Goal: Information Seeking & Learning: Learn about a topic

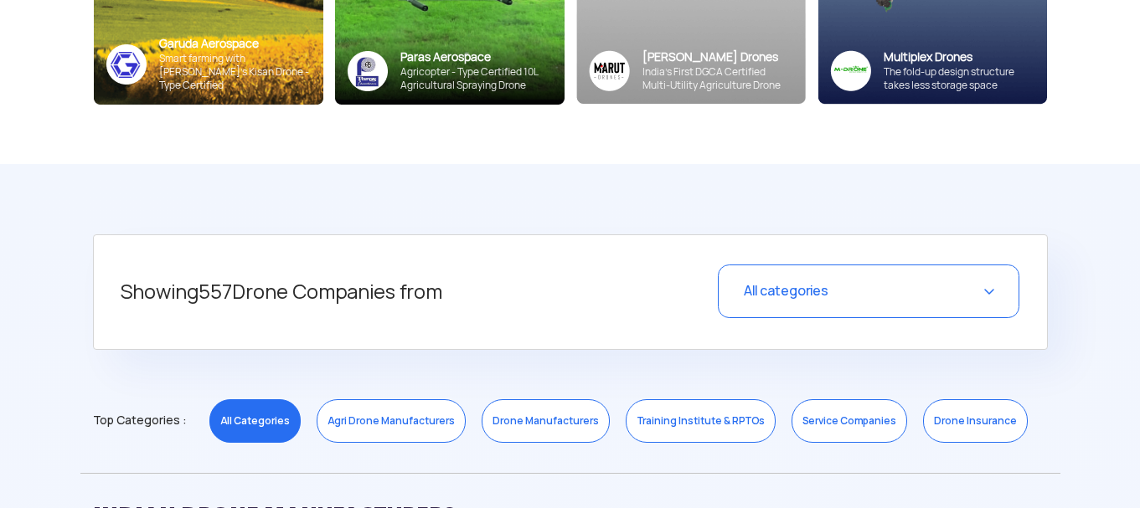
scroll to position [502, 0]
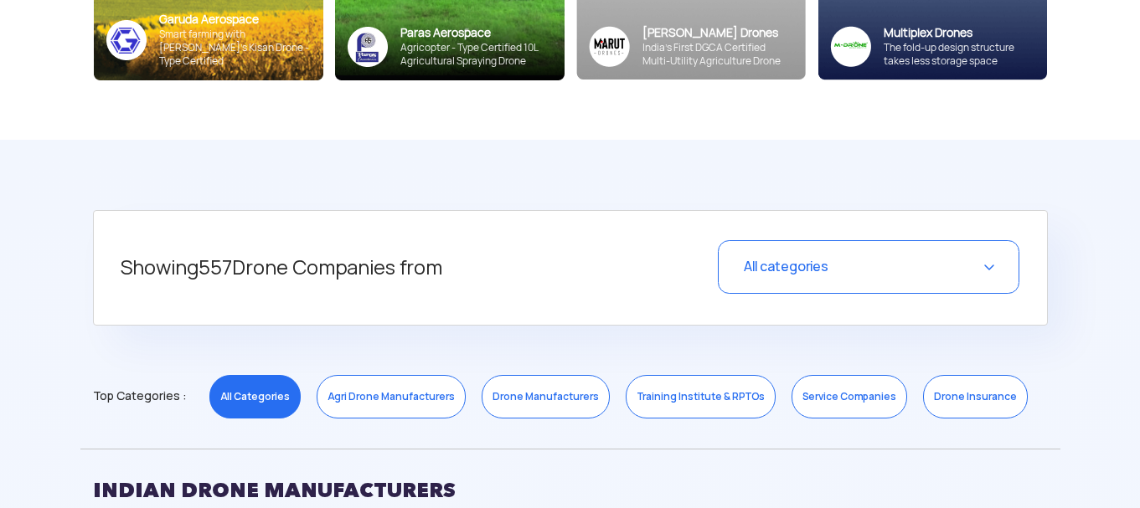
click at [975, 272] on div "All categories" at bounding box center [868, 267] width 301 height 54
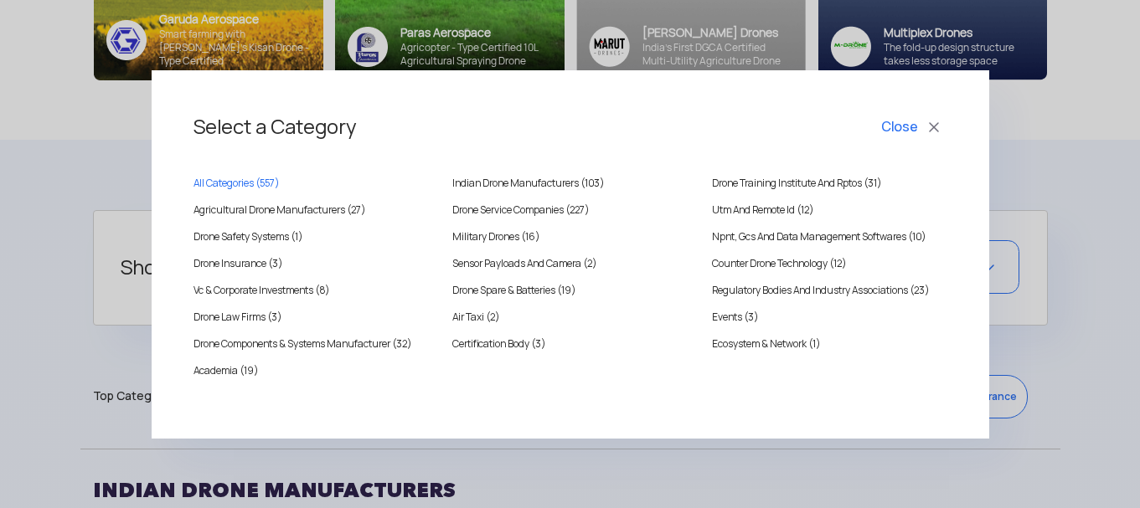
click at [916, 122] on button "Close" at bounding box center [911, 127] width 69 height 28
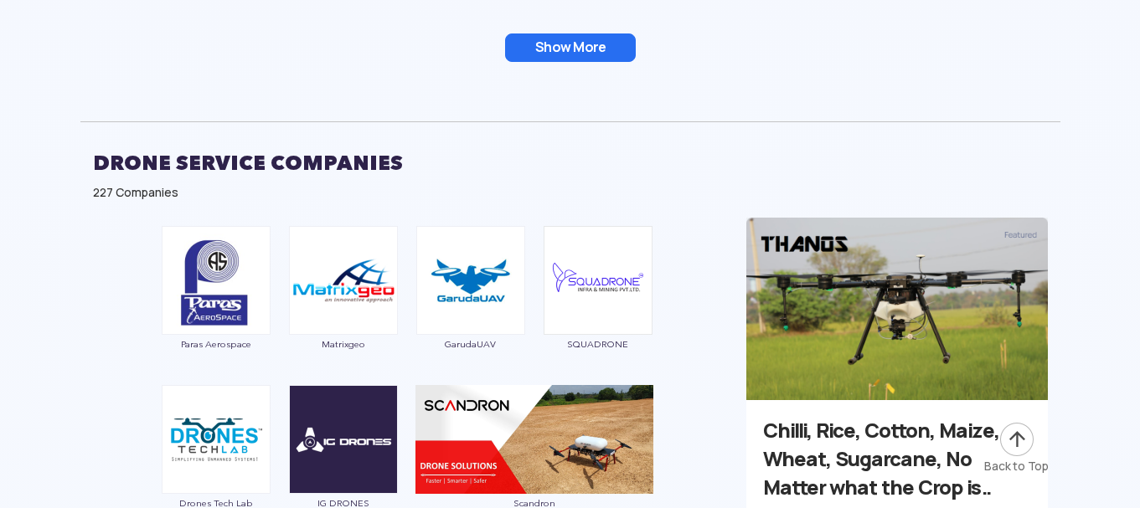
scroll to position [3182, 0]
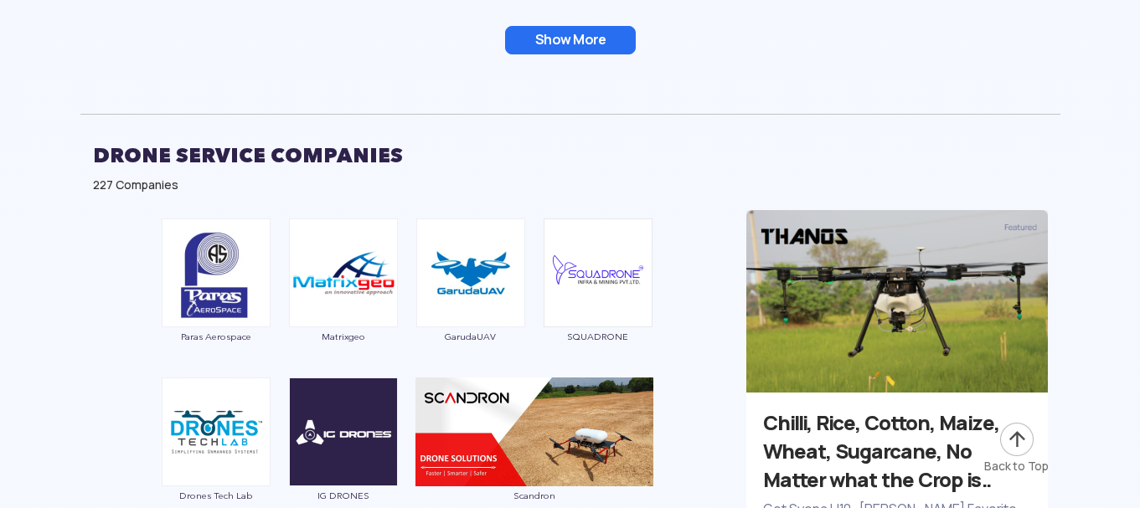
click at [579, 36] on button "Show More" at bounding box center [570, 40] width 131 height 28
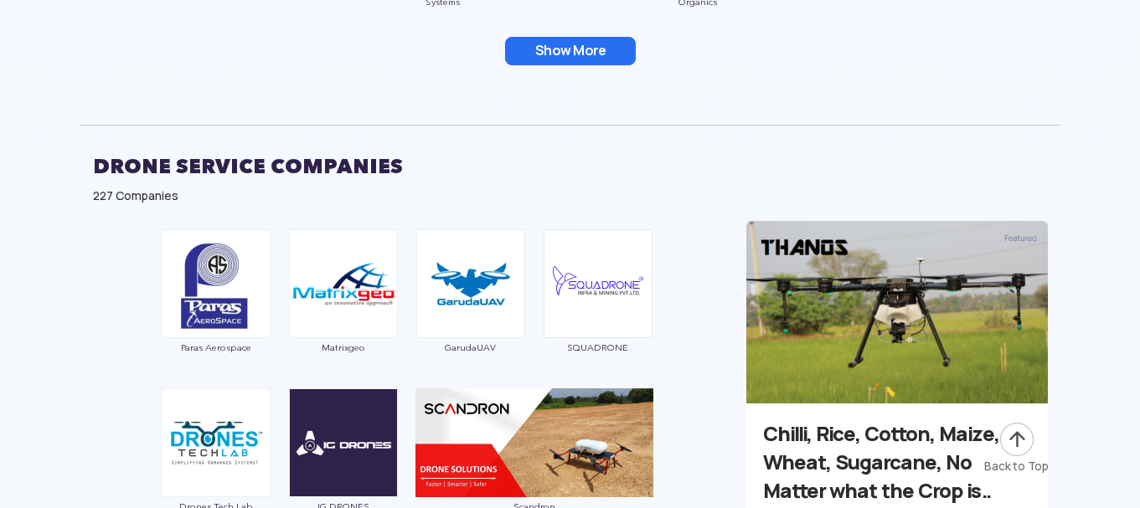
scroll to position [3517, 0]
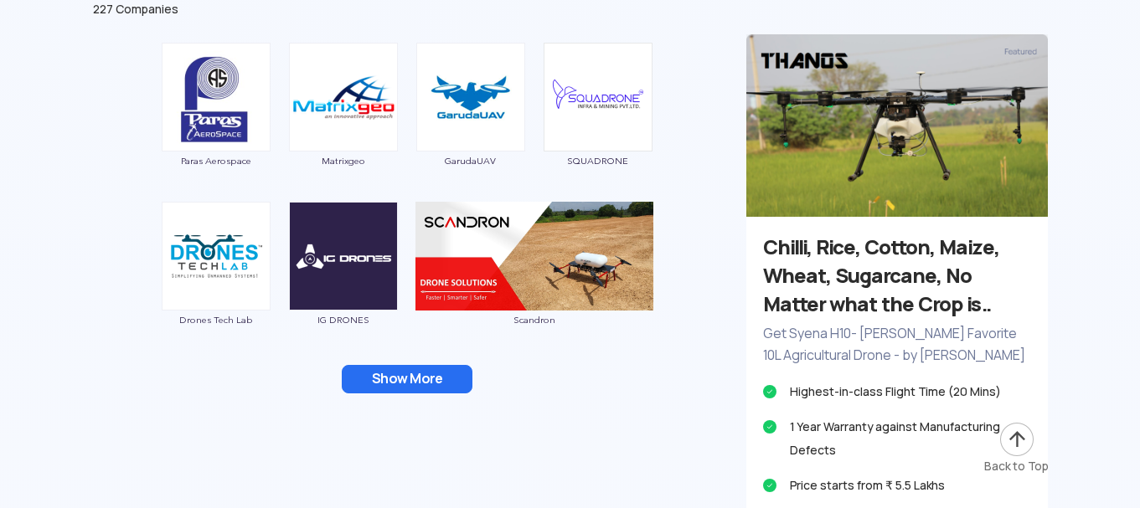
click at [434, 383] on button "Show More" at bounding box center [407, 379] width 131 height 28
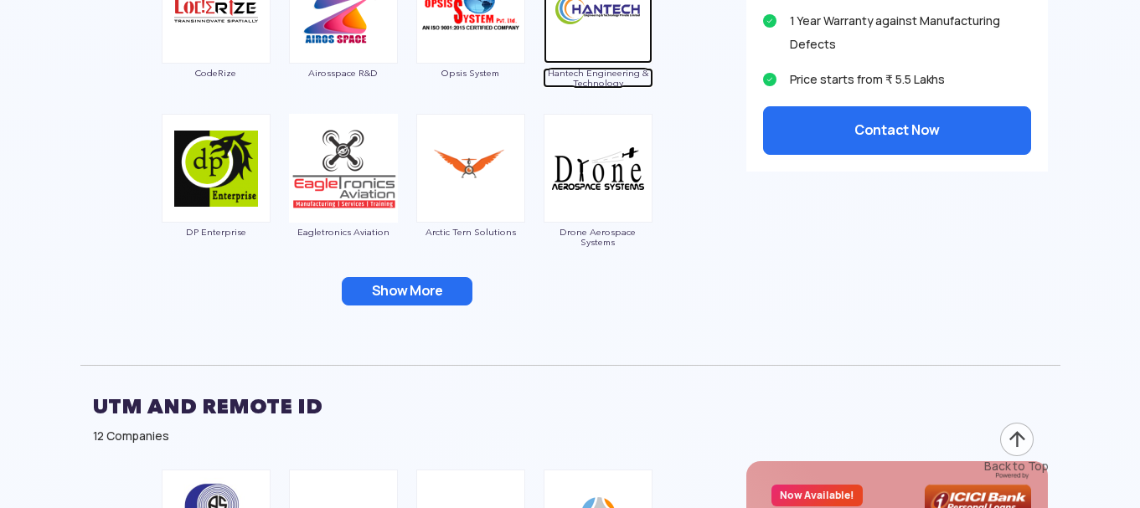
scroll to position [4019, 0]
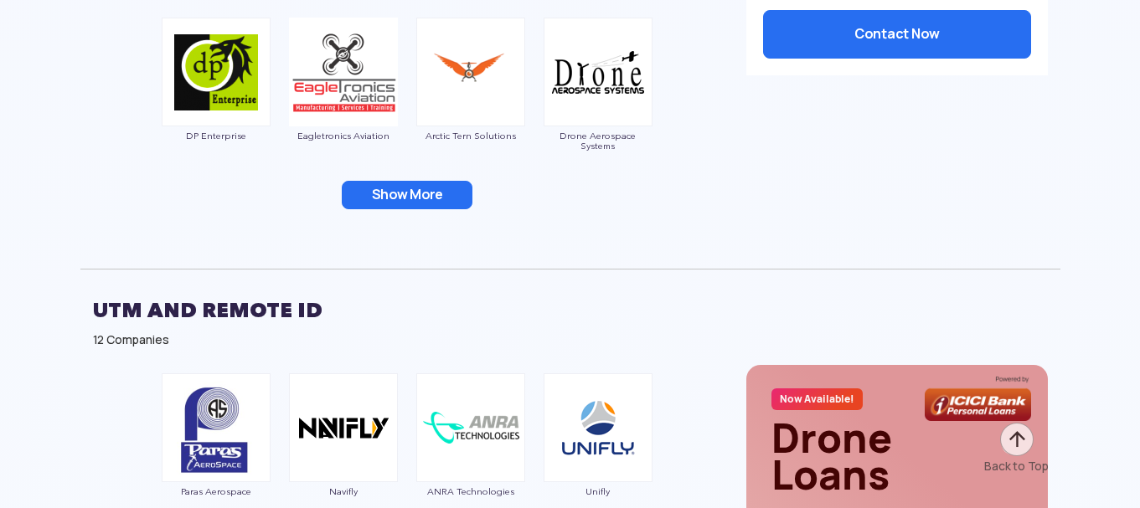
click at [426, 197] on button "Show More" at bounding box center [407, 195] width 131 height 28
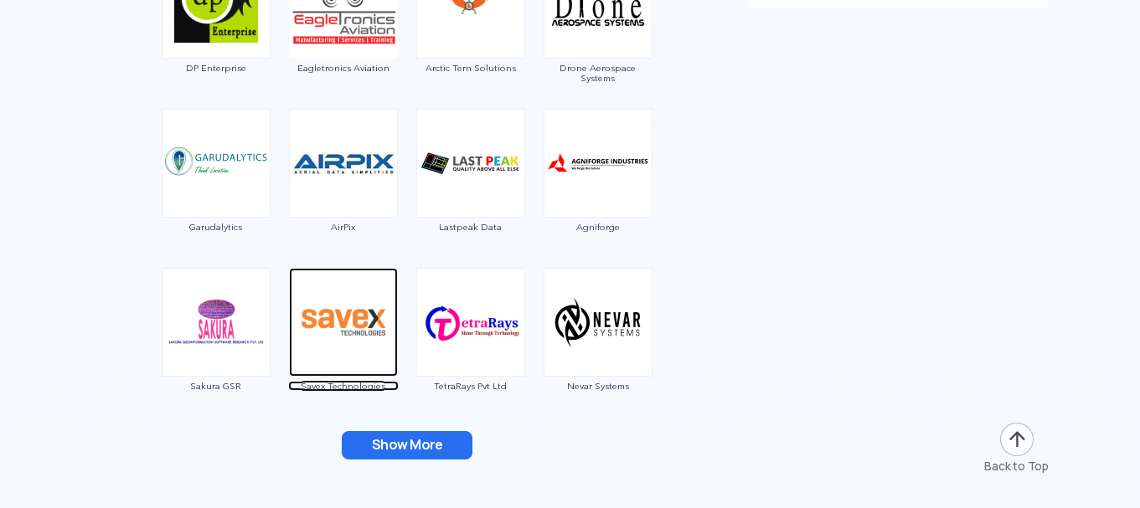
scroll to position [4186, 0]
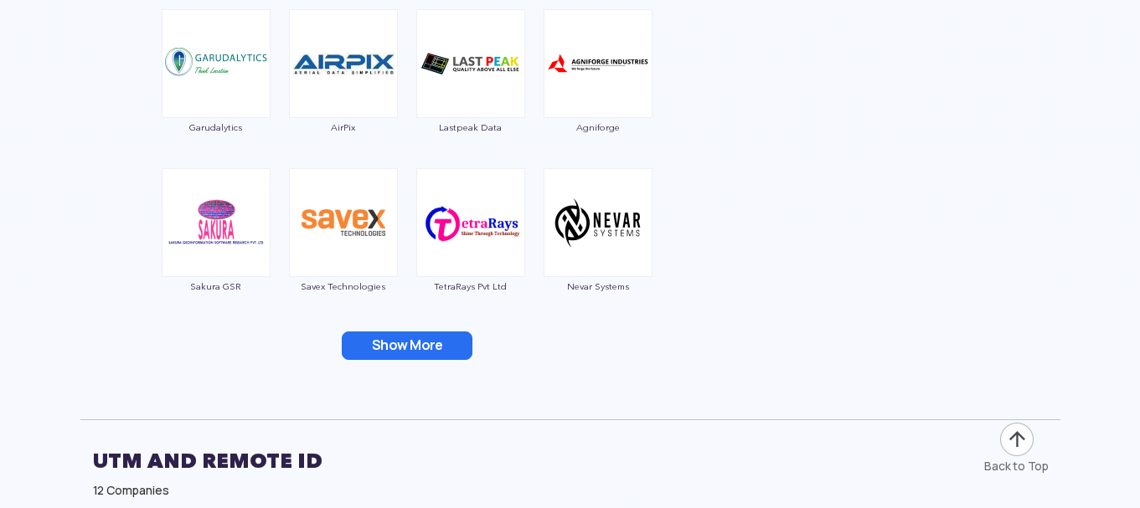
click at [408, 349] on button "Show More" at bounding box center [407, 346] width 131 height 28
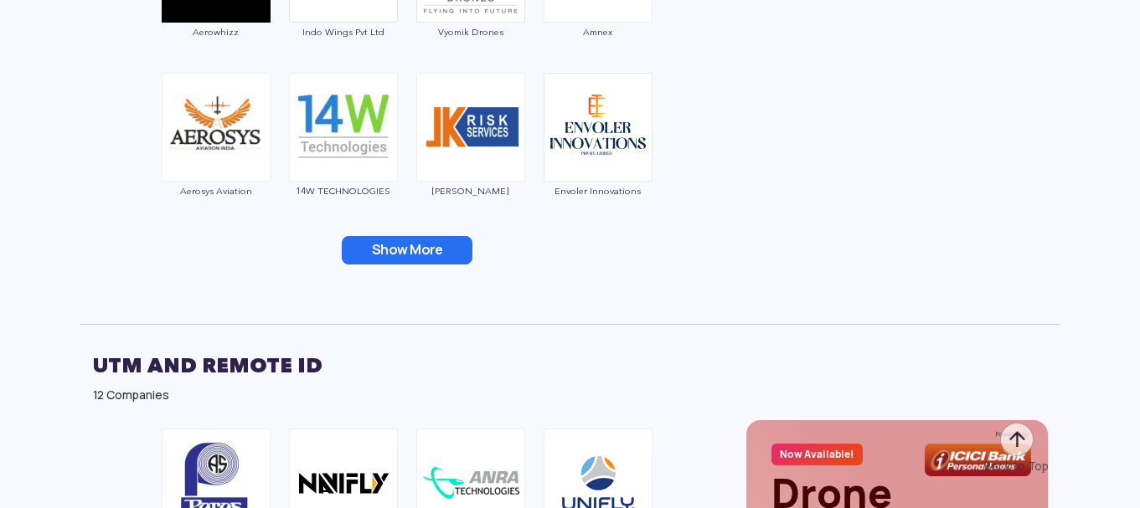
scroll to position [4605, 0]
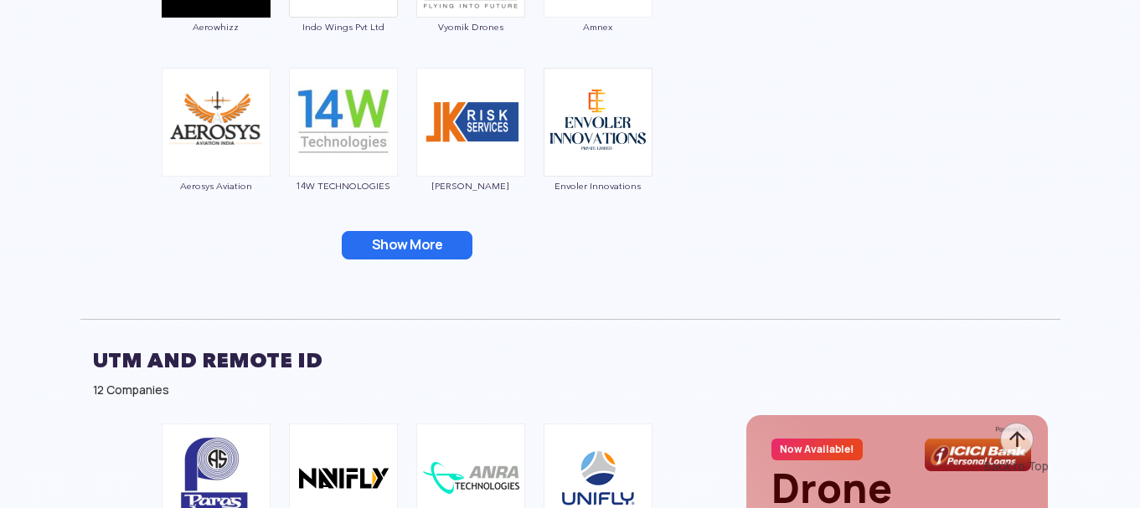
click at [422, 244] on button "Show More" at bounding box center [407, 245] width 131 height 28
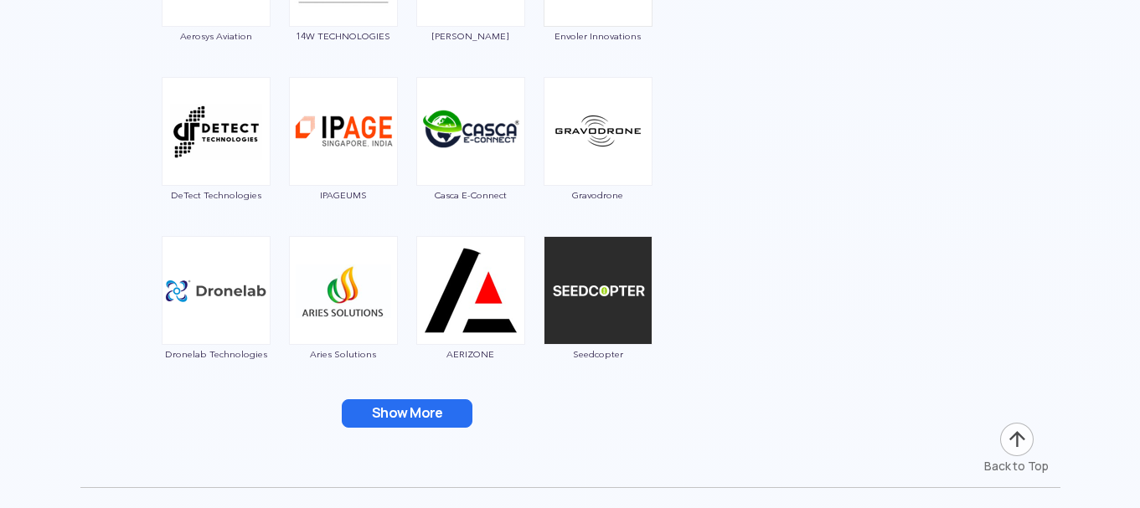
scroll to position [4856, 0]
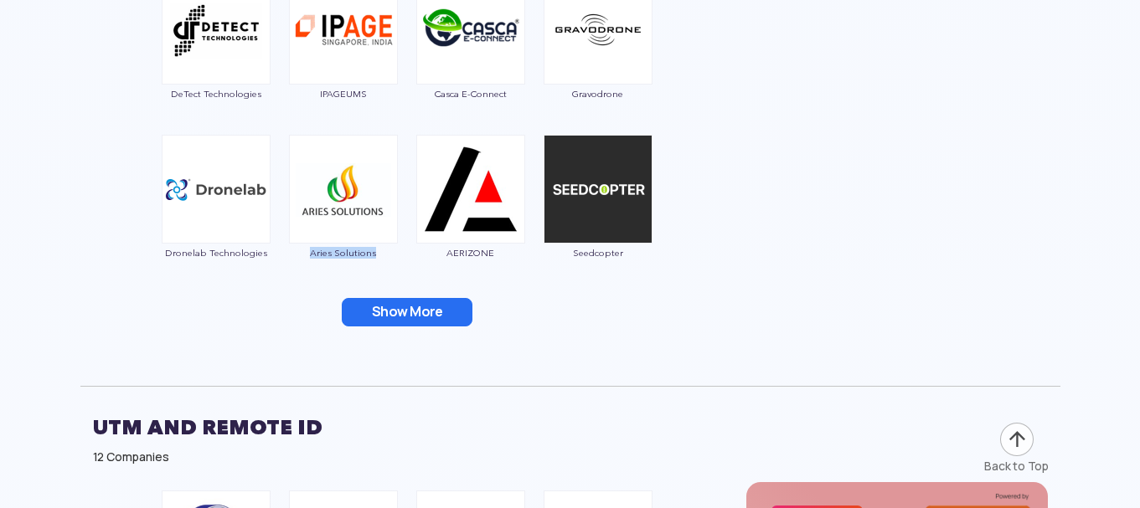
drag, startPoint x: 389, startPoint y: 259, endPoint x: 298, endPoint y: 252, distance: 91.5
click at [298, 252] on div "Aries Solutions" at bounding box center [343, 206] width 111 height 142
copy span "Aries Solutions"
drag, startPoint x: 511, startPoint y: 246, endPoint x: 446, endPoint y: 253, distance: 64.8
click at [446, 253] on div "AERIZONE" at bounding box center [470, 206] width 111 height 142
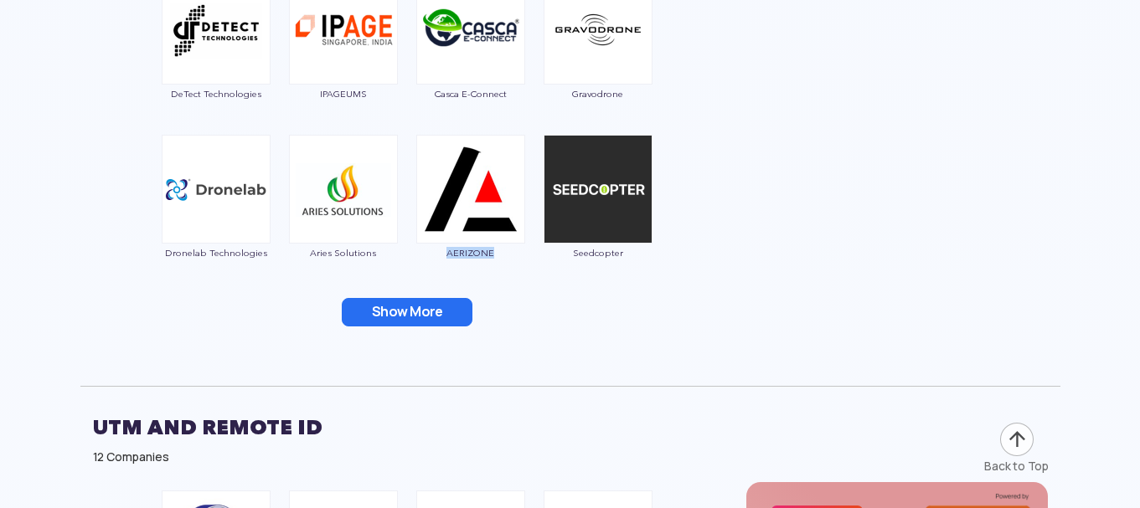
copy span "AERIZONE"
click at [416, 312] on button "Show More" at bounding box center [407, 312] width 131 height 28
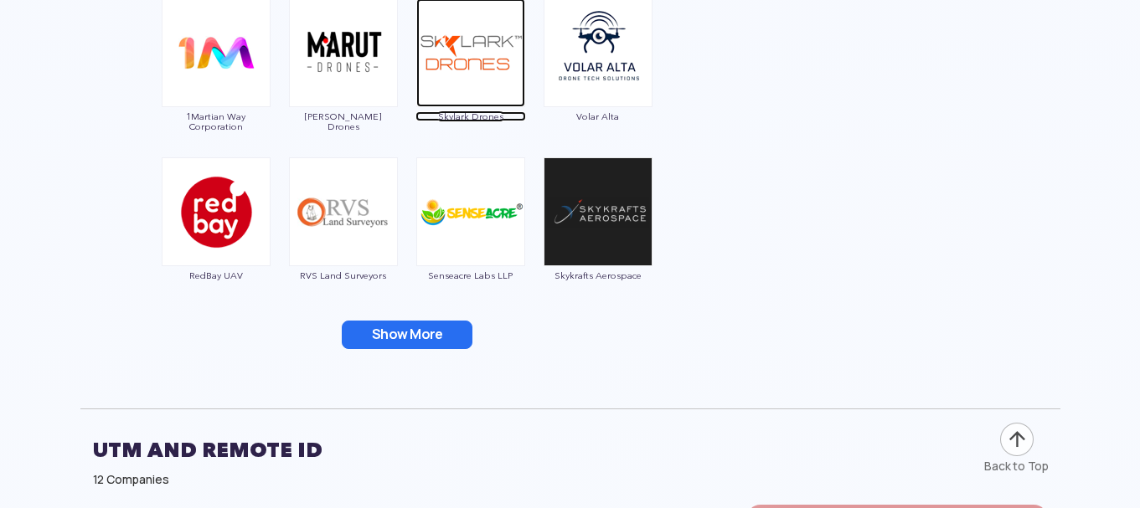
scroll to position [5191, 0]
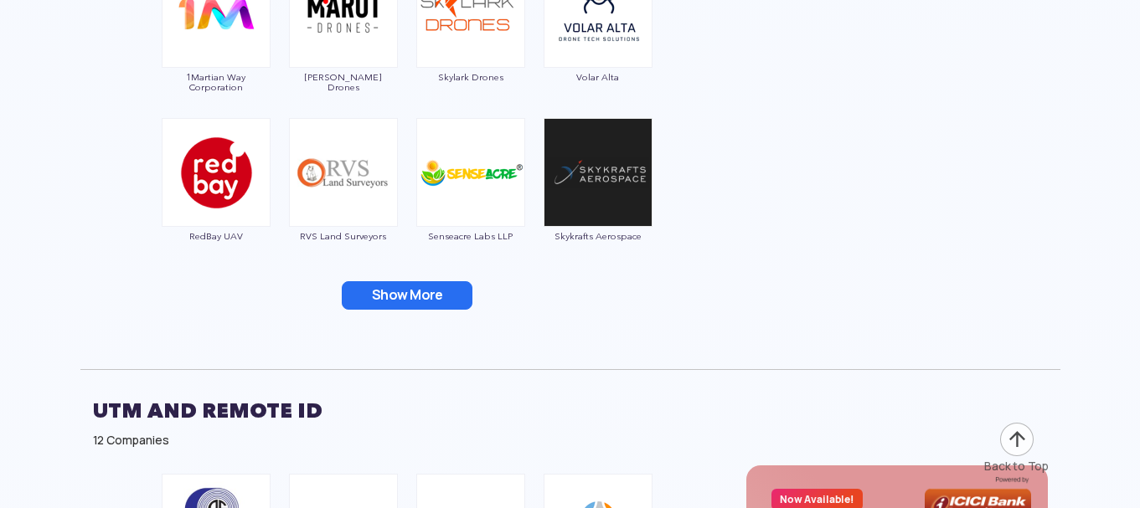
click at [430, 296] on button "Show More" at bounding box center [407, 295] width 131 height 28
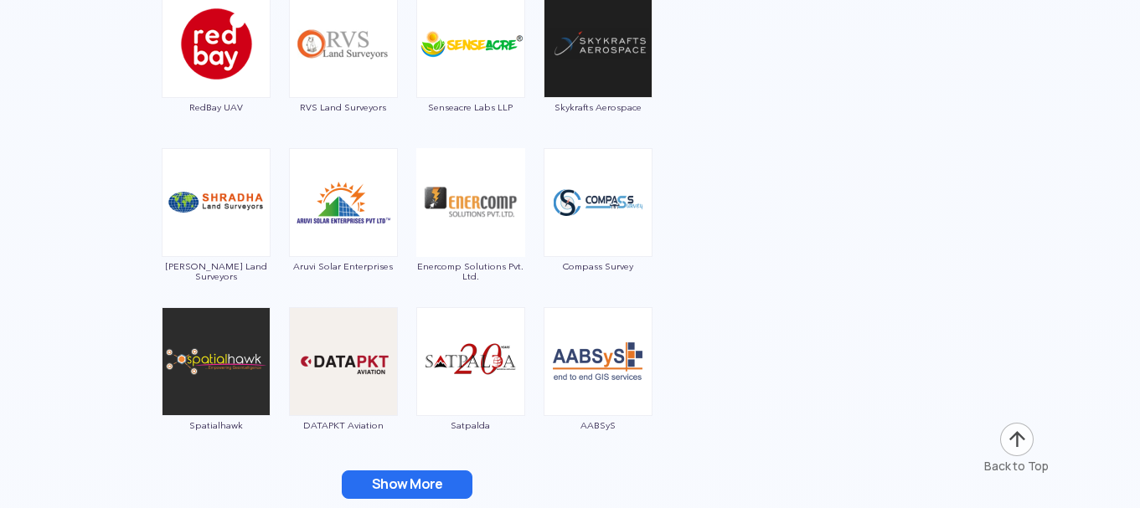
scroll to position [5359, 0]
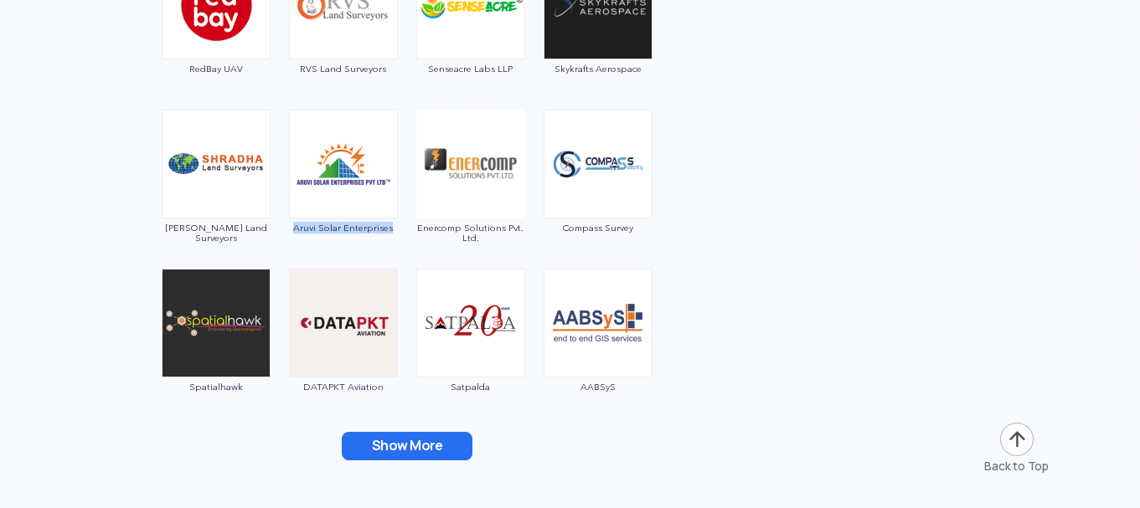
drag, startPoint x: 399, startPoint y: 228, endPoint x: 293, endPoint y: 226, distance: 106.3
copy span "Aruvi Solar Enterprises"
click at [438, 445] on button "Show More" at bounding box center [407, 446] width 131 height 28
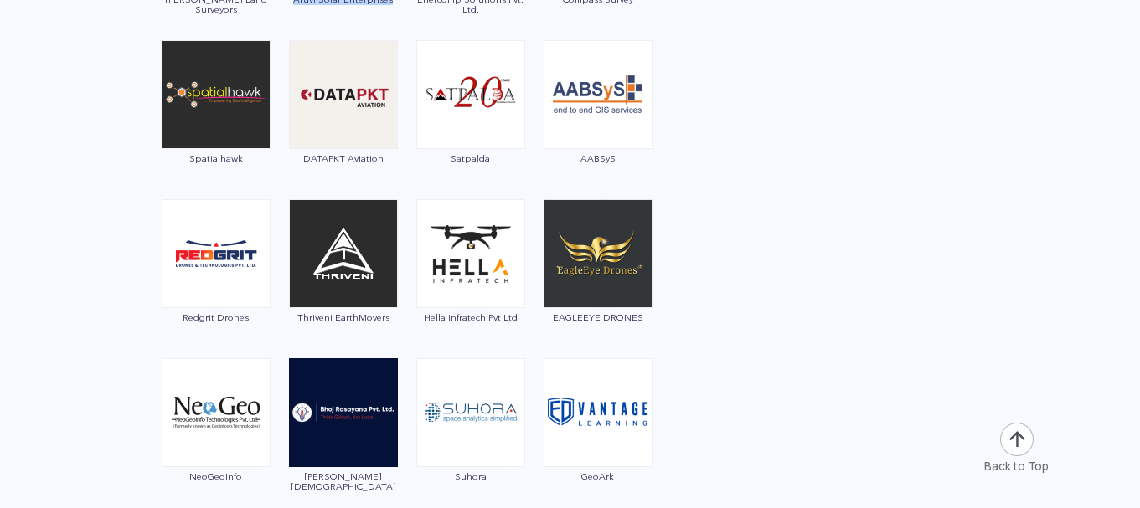
scroll to position [5610, 0]
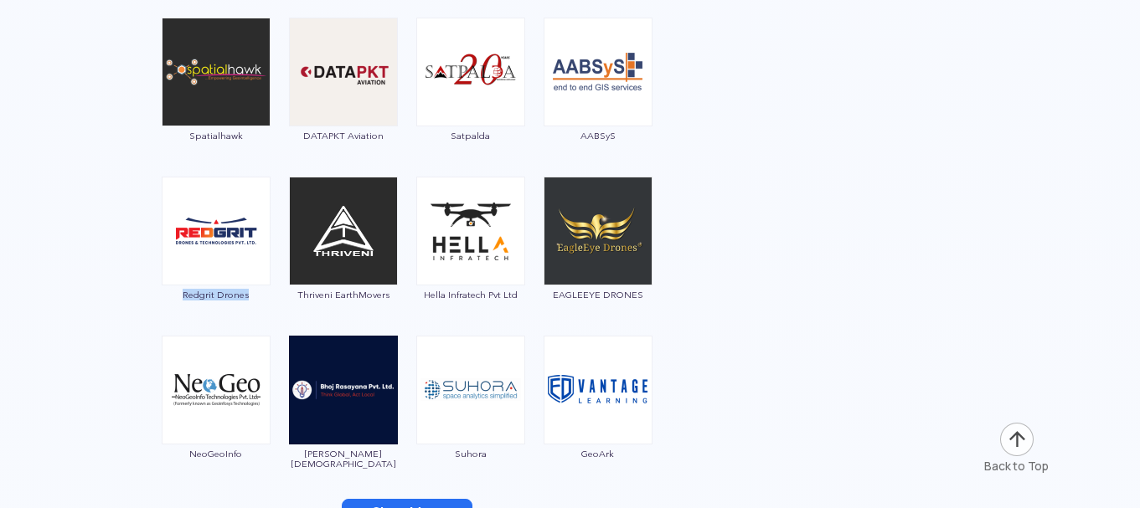
drag, startPoint x: 177, startPoint y: 287, endPoint x: 260, endPoint y: 295, distance: 84.1
click at [260, 295] on div "Redgrit Drones" at bounding box center [216, 248] width 111 height 142
copy span "Redgrit Drones"
drag, startPoint x: 524, startPoint y: 301, endPoint x: 416, endPoint y: 311, distance: 108.6
click at [416, 311] on div "Hella Infratech Pvt Ltd" at bounding box center [470, 248] width 111 height 142
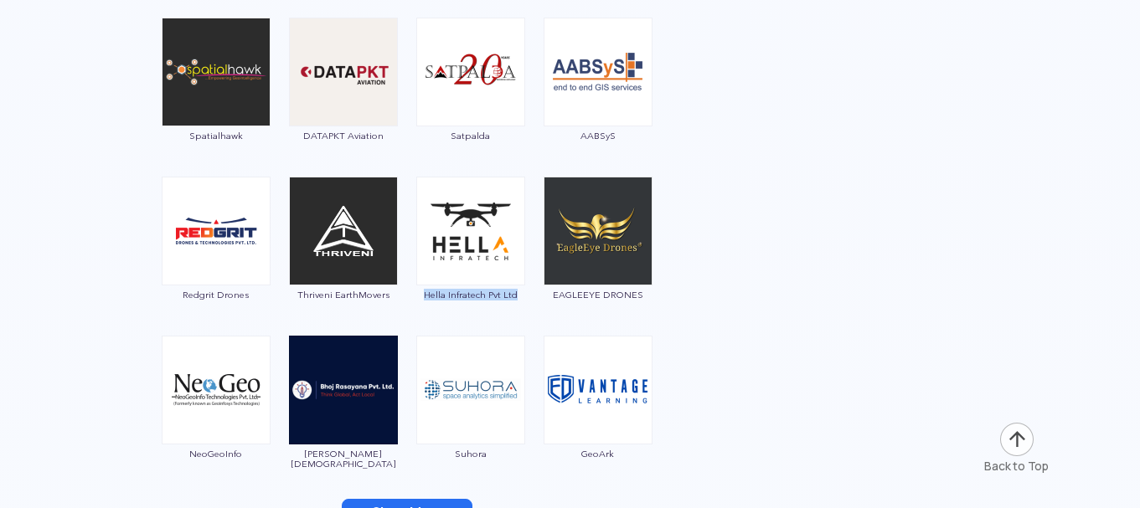
copy span "Hella Infratech Pvt Ltd"
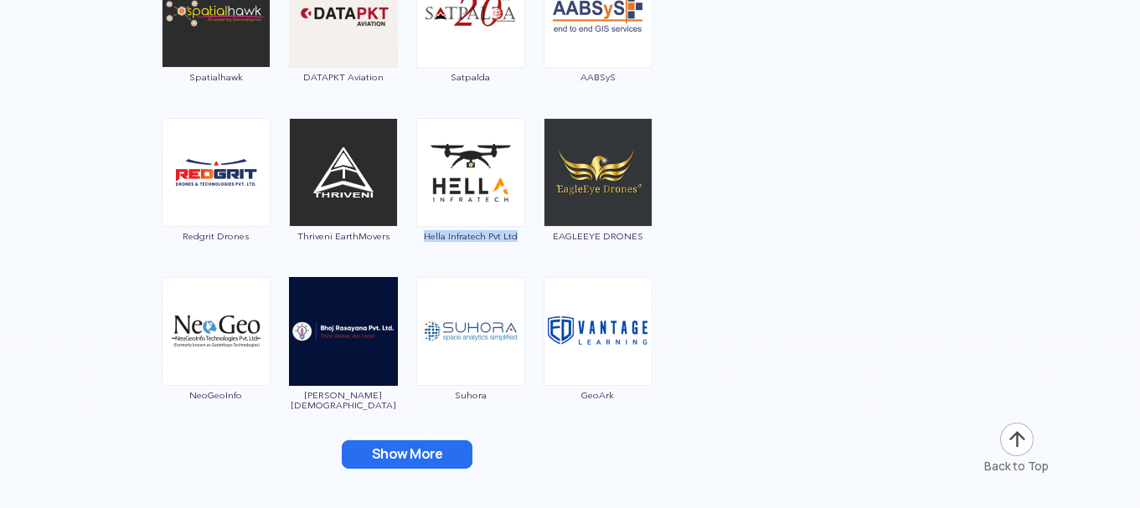
scroll to position [5693, 0]
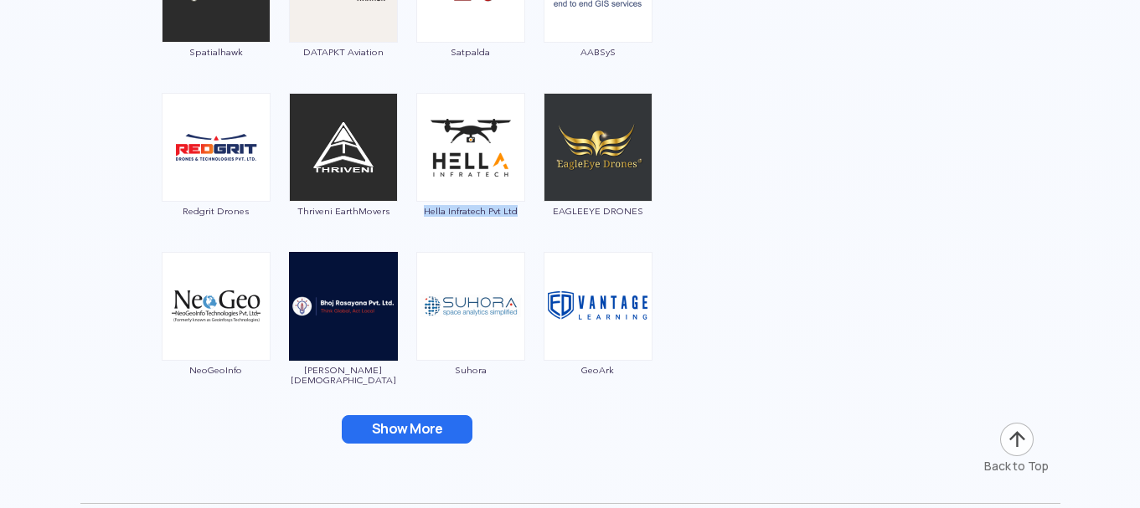
click at [410, 434] on button "Show More" at bounding box center [407, 429] width 131 height 28
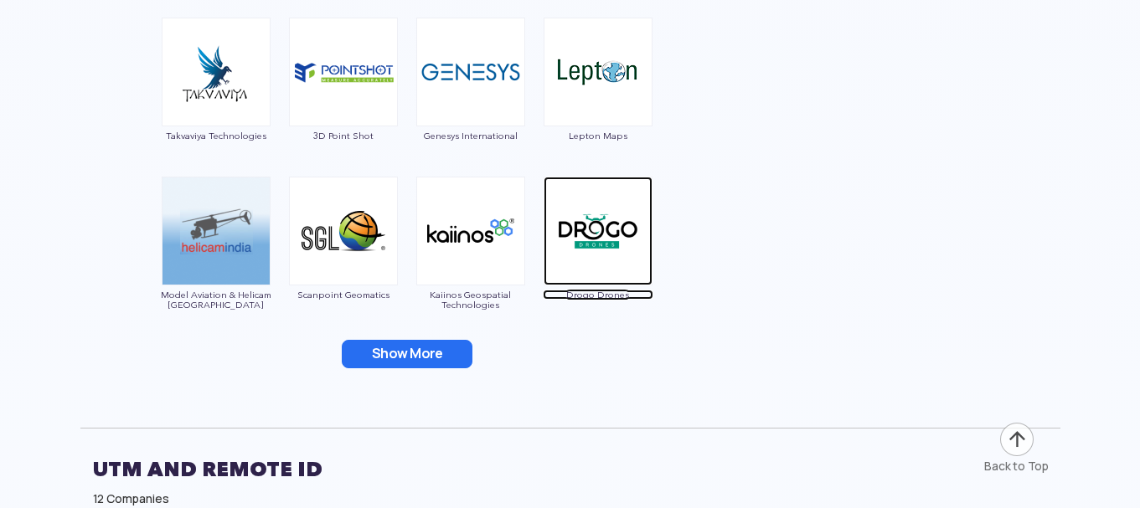
scroll to position [6112, 0]
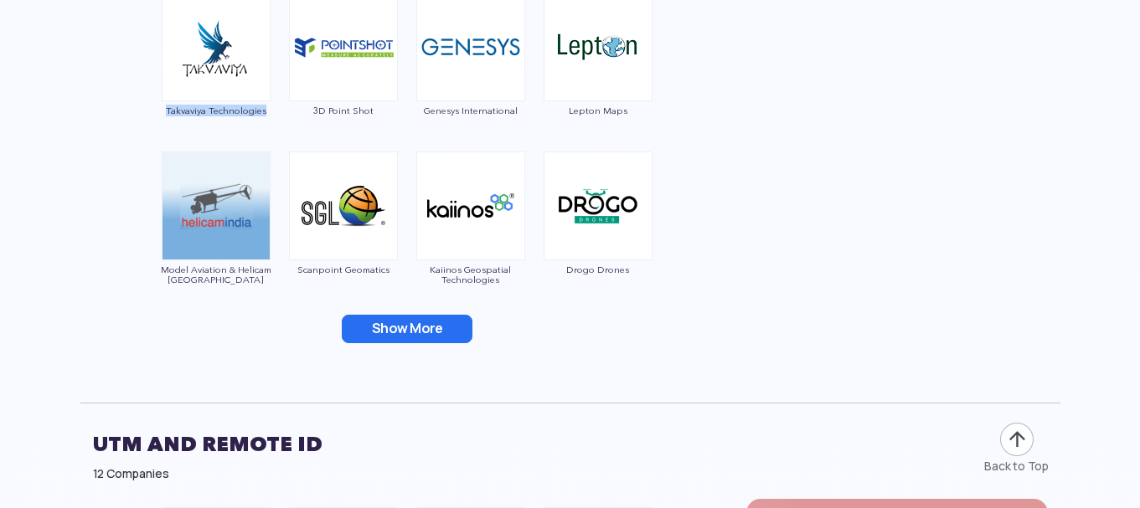
drag, startPoint x: 272, startPoint y: 111, endPoint x: 165, endPoint y: 120, distance: 107.6
copy span "Takvaviya Technologies"
